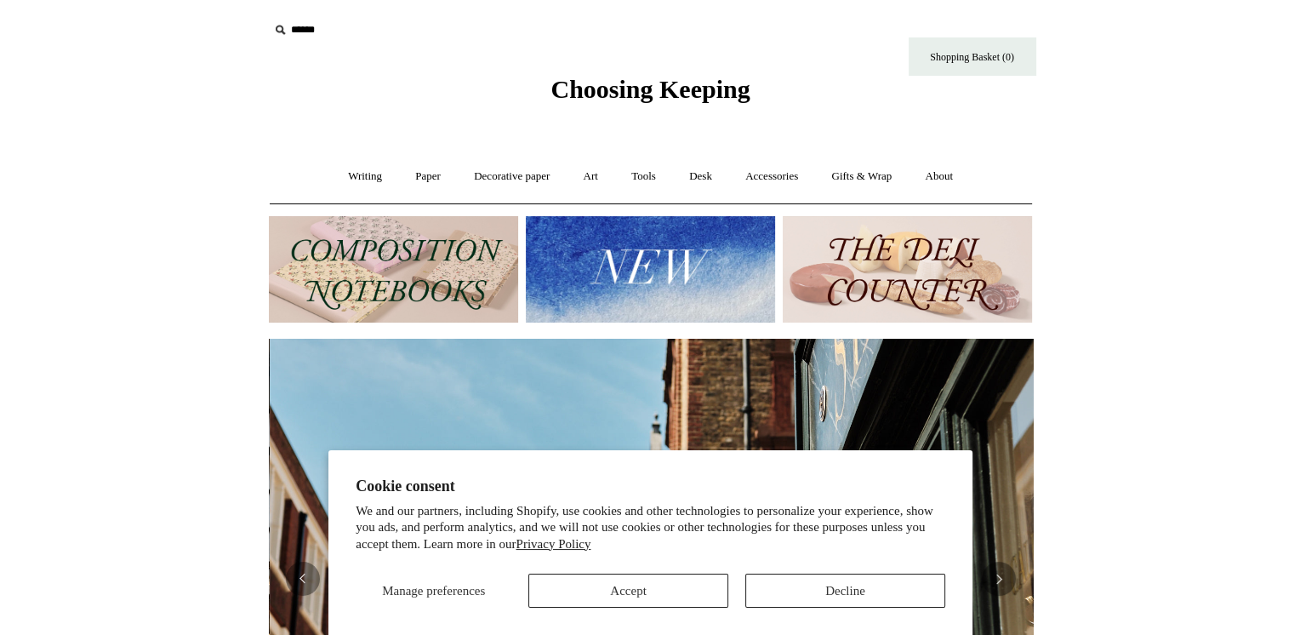
scroll to position [0, 764]
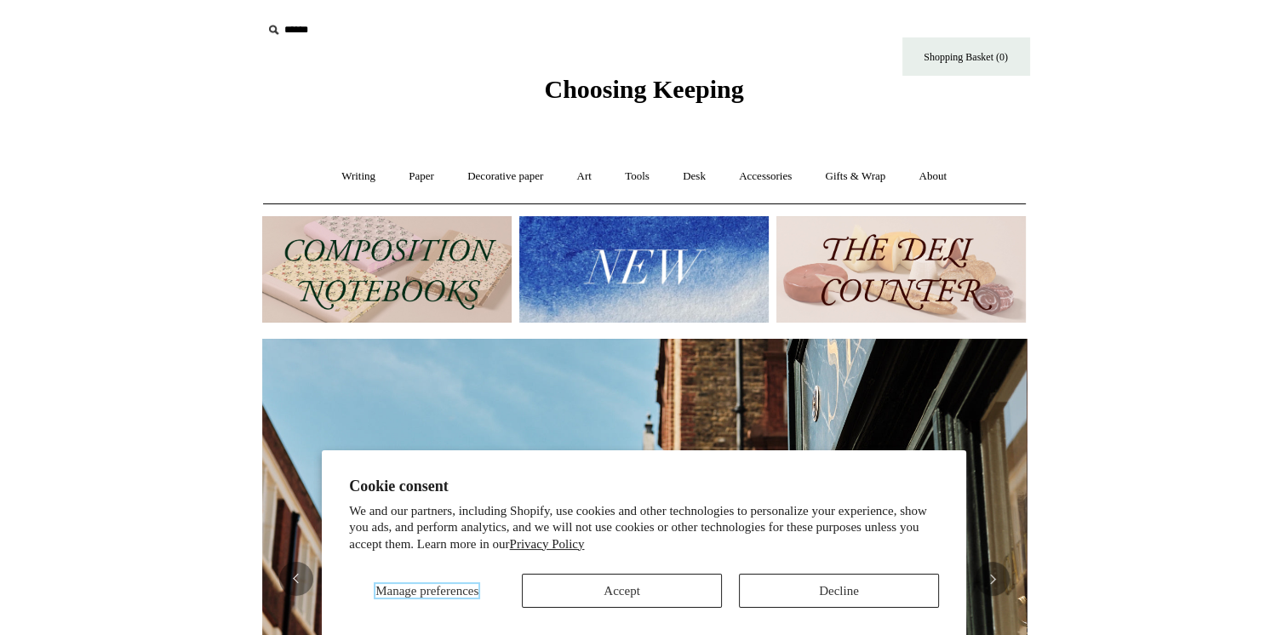
click at [387, 586] on span "Manage preferences" at bounding box center [426, 591] width 103 height 14
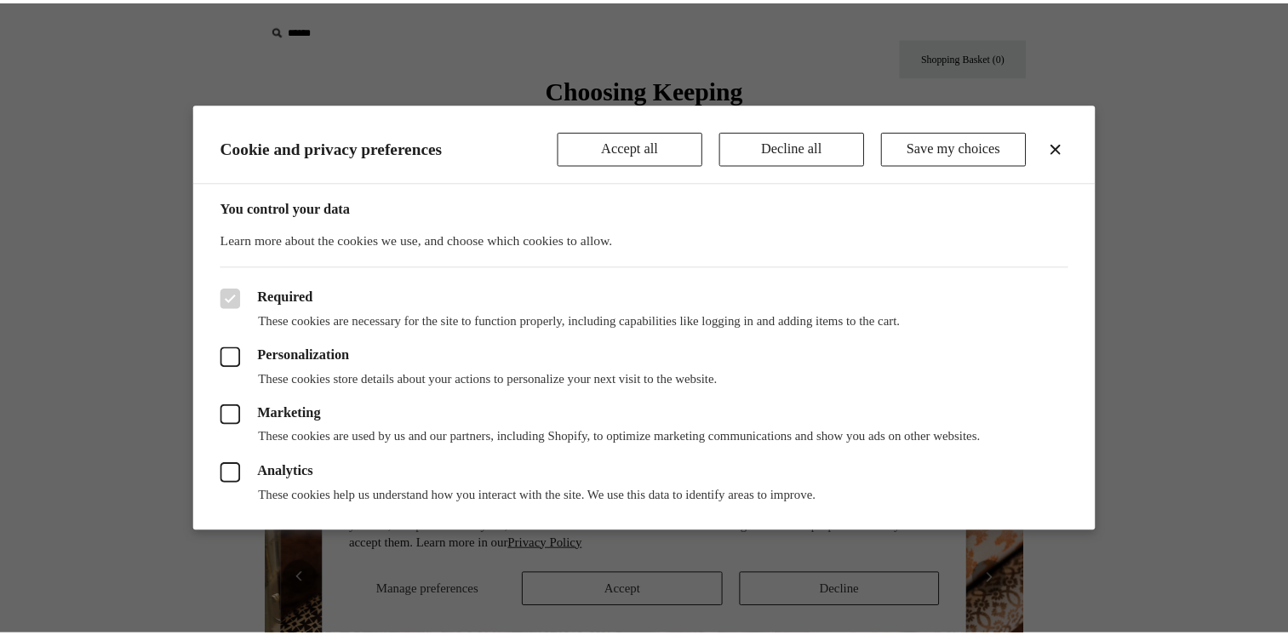
scroll to position [0, 1528]
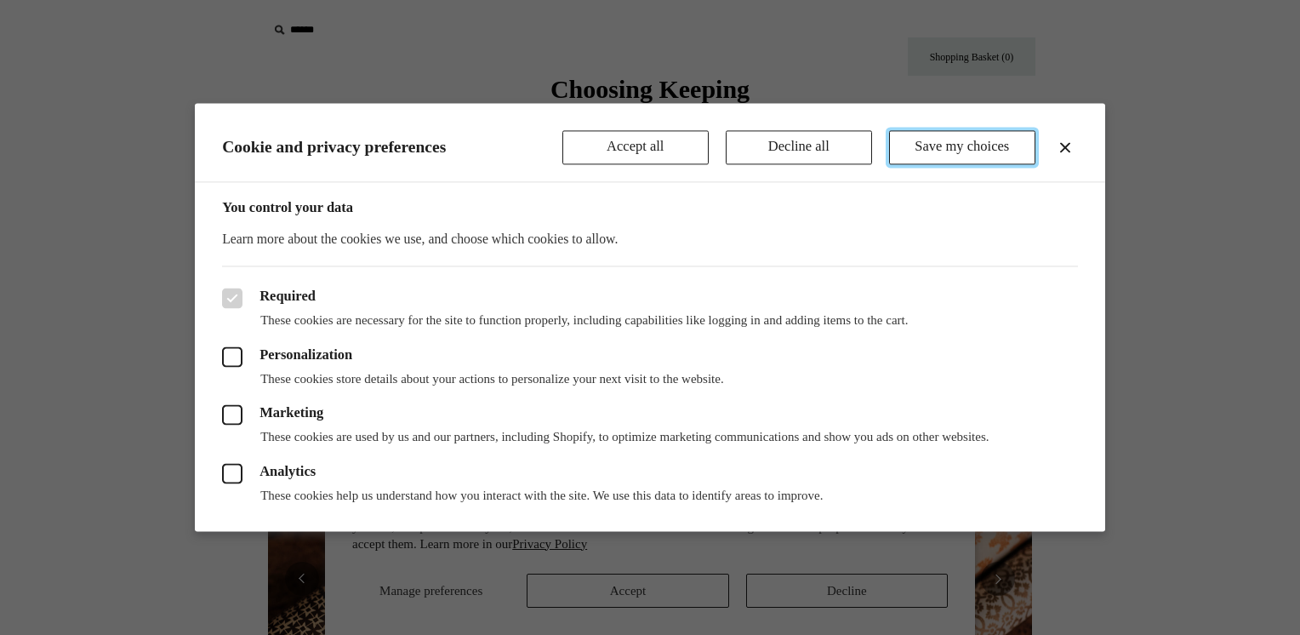
click at [940, 151] on button "Save my choices" at bounding box center [962, 147] width 146 height 34
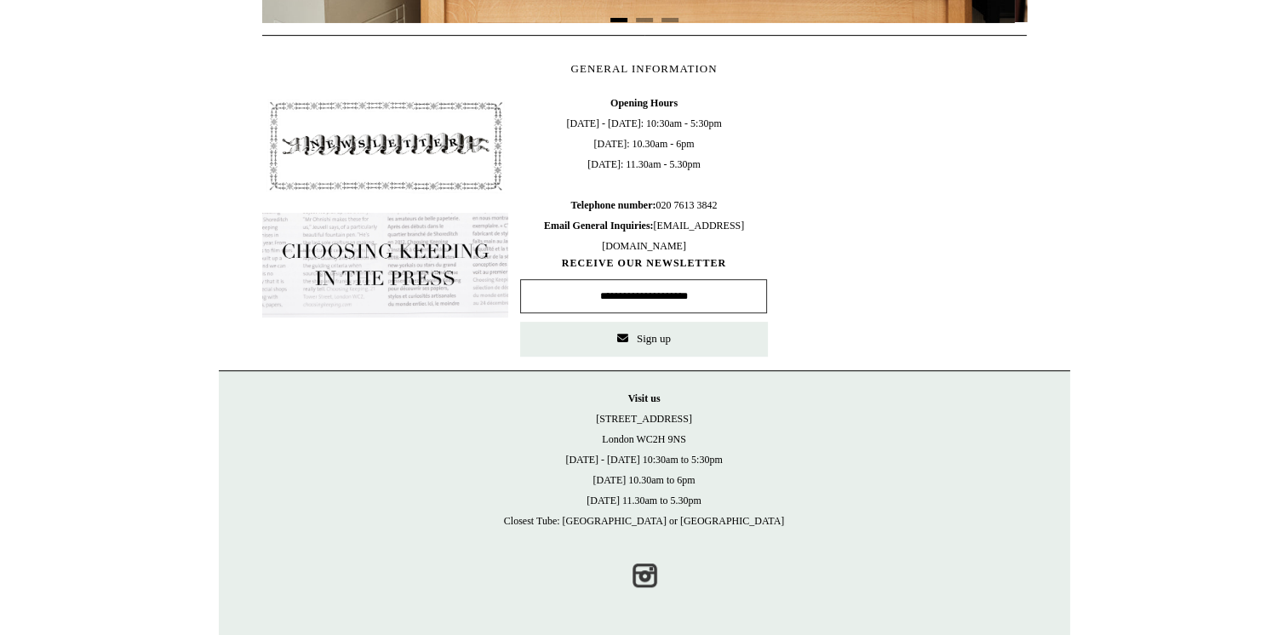
scroll to position [0, 0]
drag, startPoint x: 640, startPoint y: 437, endPoint x: 695, endPoint y: 437, distance: 55.3
click at [695, 437] on p "Visit us 21 Tower Street London WC2H 9NS Monday - Friday 10:30am to 5:30pm Satu…" at bounding box center [644, 460] width 817 height 143
copy p "WC2H 9NS"
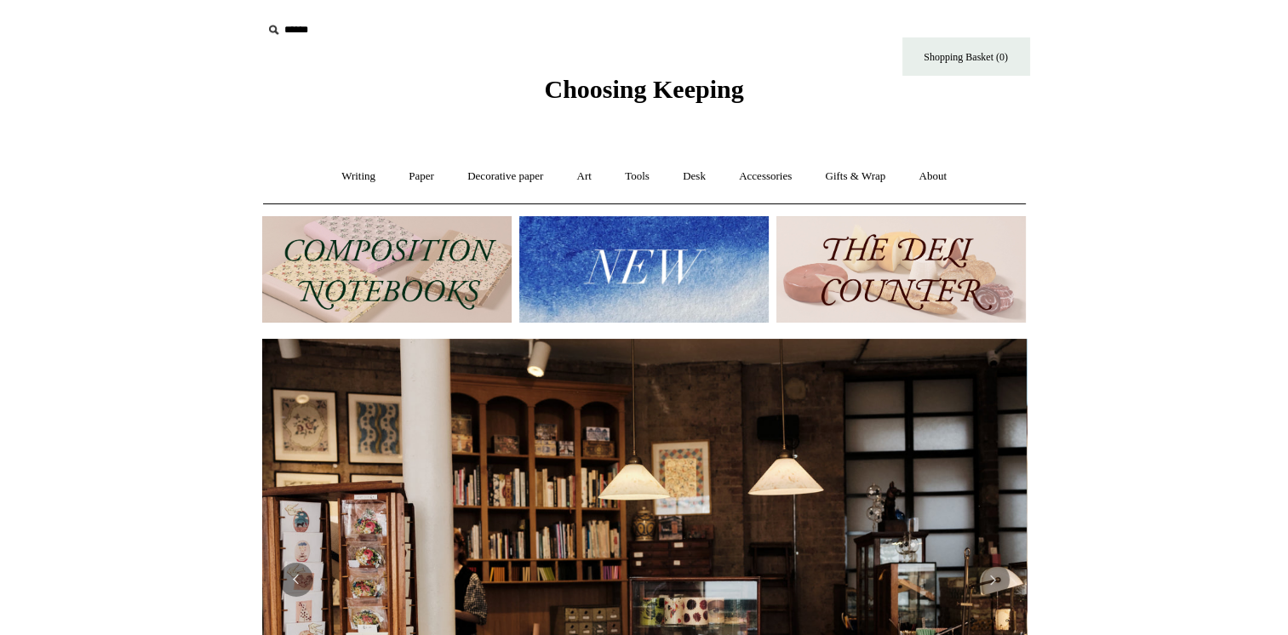
click at [377, 266] on img at bounding box center [386, 269] width 249 height 106
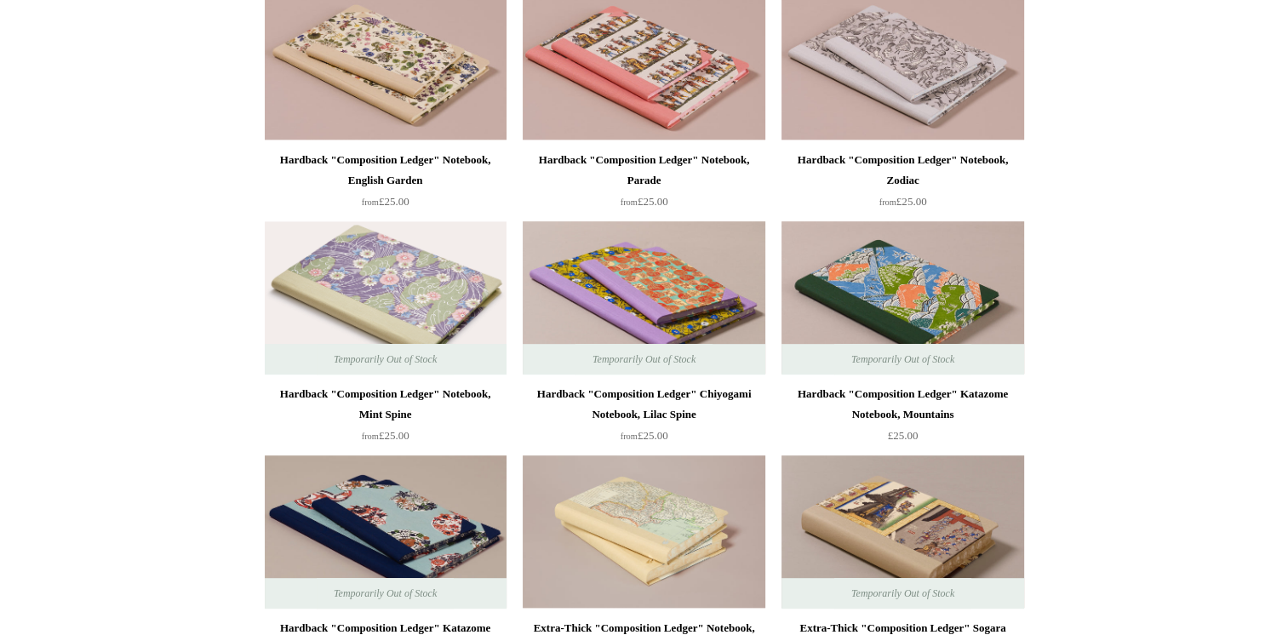
scroll to position [766, 0]
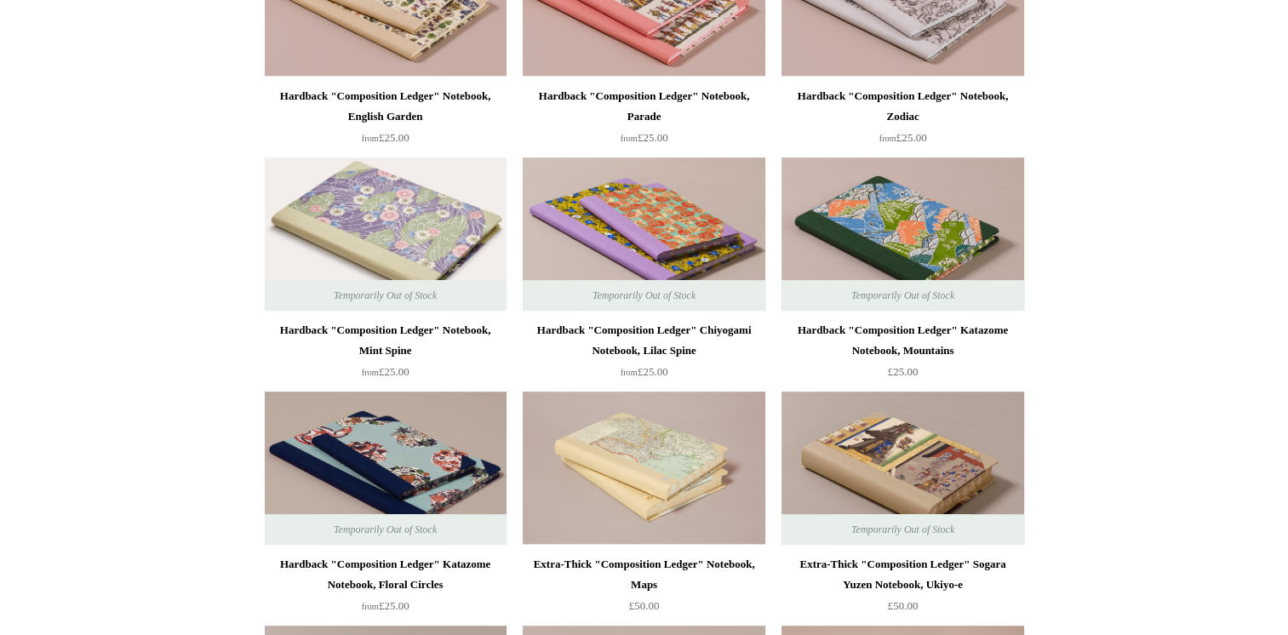
click at [354, 349] on div "Hardback "Composition Ledger" Notebook, Mint Spine" at bounding box center [385, 340] width 233 height 41
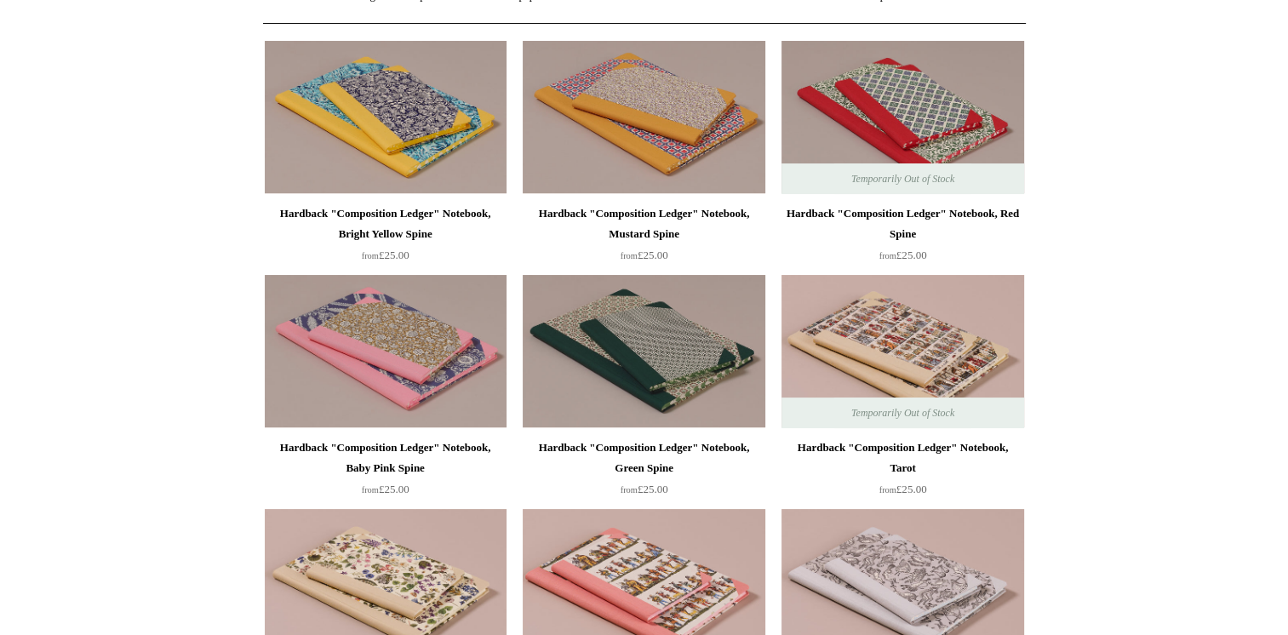
scroll to position [157, 0]
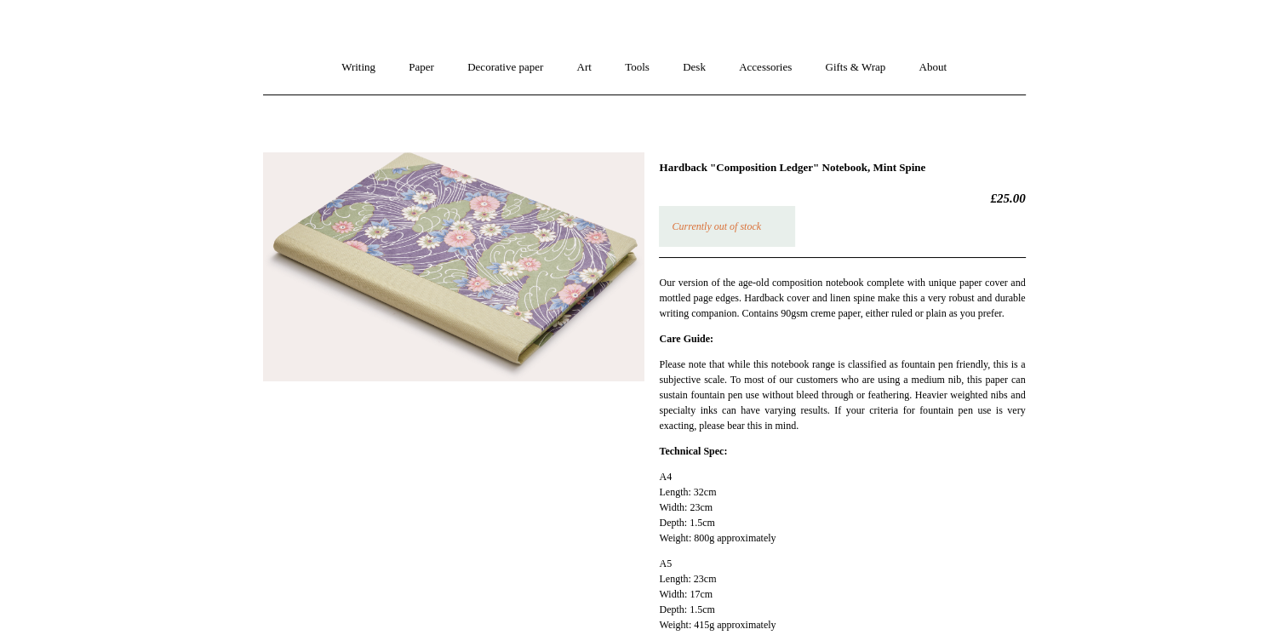
scroll to position [85, 0]
